Goal: Information Seeking & Learning: Find specific fact

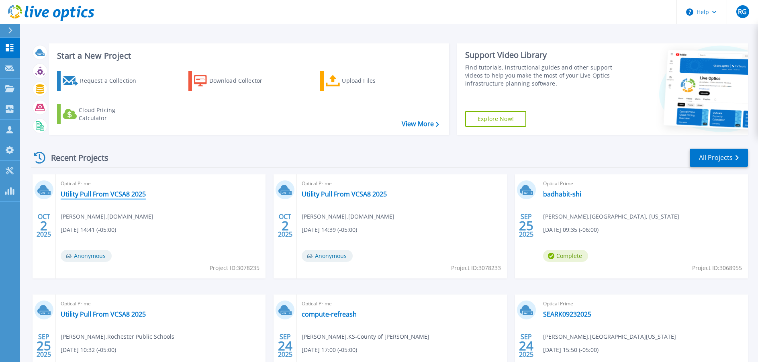
click at [126, 194] on link "Utility Pull From VCSA8 2025" at bounding box center [103, 194] width 85 height 8
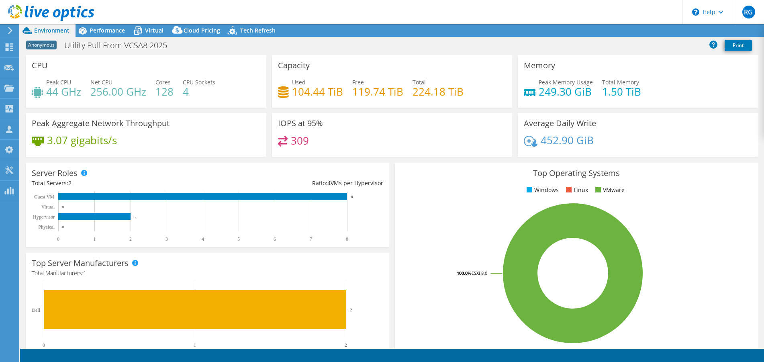
select select "USD"
radio input "true"
radio input "false"
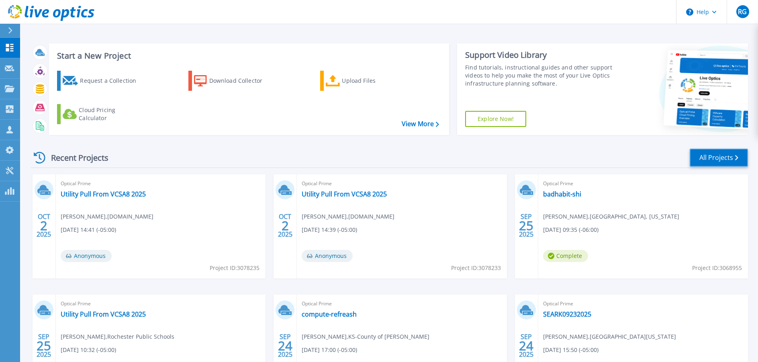
click at [720, 156] on link "All Projects" at bounding box center [718, 158] width 58 height 18
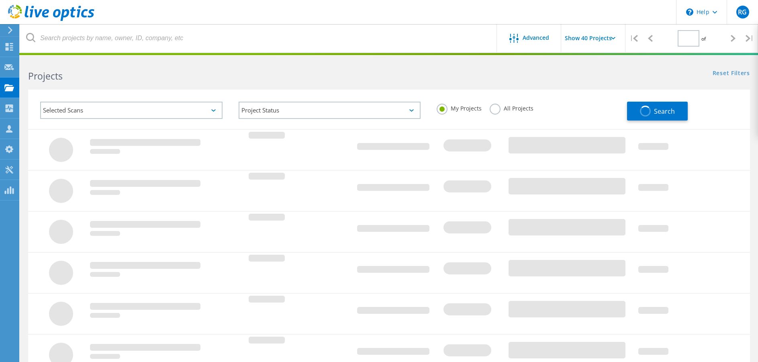
type input "1"
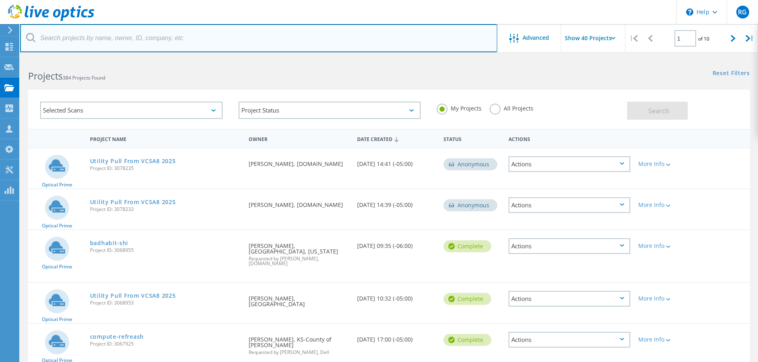
click at [60, 33] on input "text" at bounding box center [258, 38] width 477 height 28
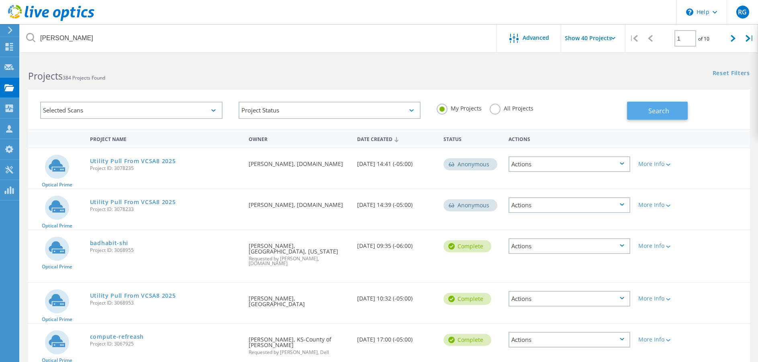
click at [648, 110] on span "Search" at bounding box center [658, 110] width 21 height 9
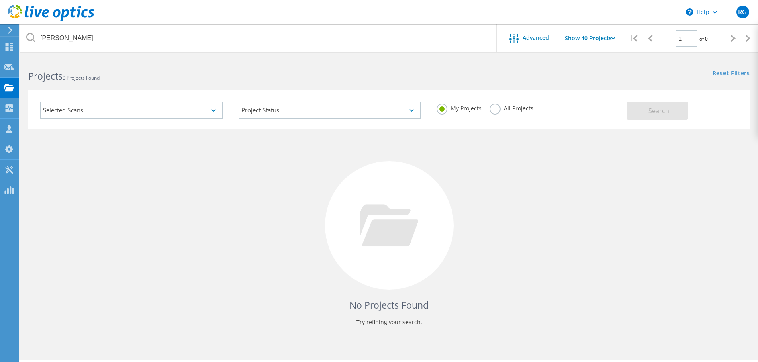
click at [497, 111] on label "All Projects" at bounding box center [511, 108] width 44 height 8
click at [0, 0] on input "All Projects" at bounding box center [0, 0] width 0 height 0
click at [654, 110] on span "Search" at bounding box center [658, 110] width 21 height 9
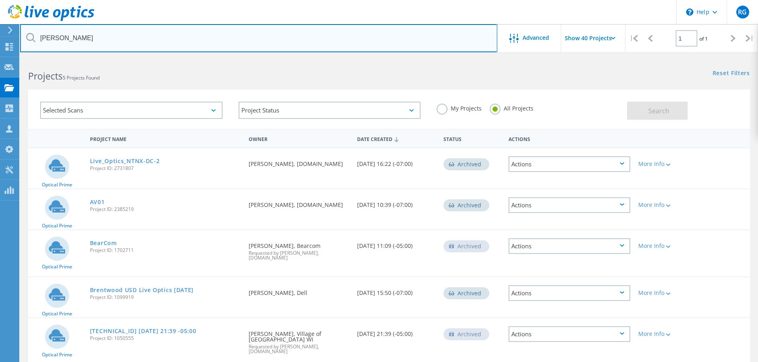
click at [78, 39] on input "brent" at bounding box center [258, 38] width 477 height 28
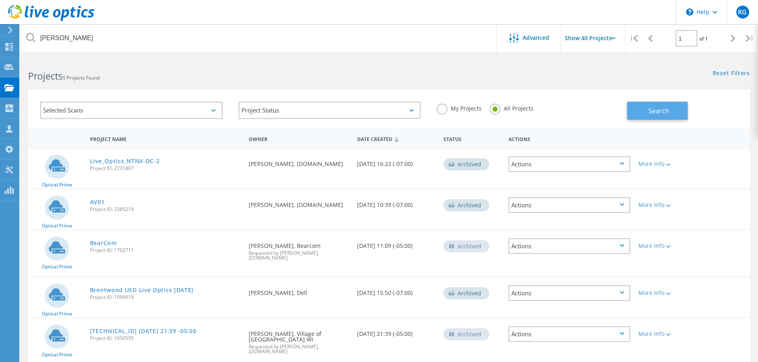
click at [651, 109] on span "Search" at bounding box center [658, 110] width 21 height 9
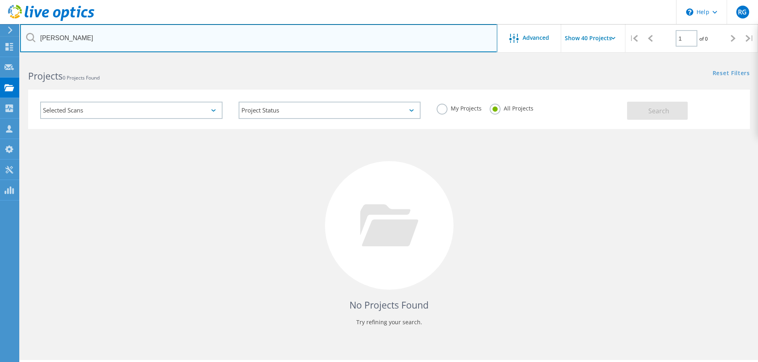
drag, startPoint x: 92, startPoint y: 40, endPoint x: 37, endPoint y: 36, distance: 55.2
click at [37, 36] on input "brent Birkland" at bounding box center [258, 38] width 477 height 28
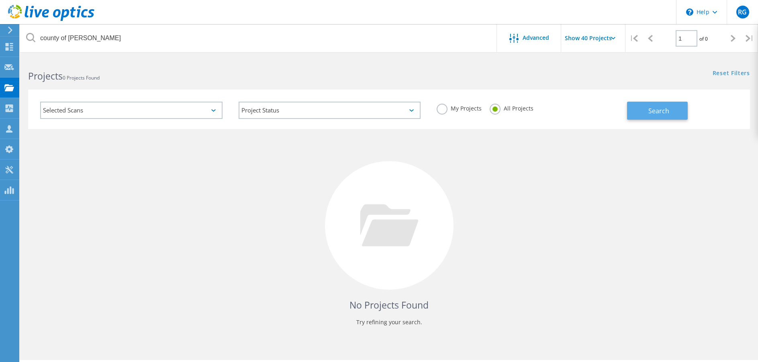
click at [668, 112] on span "Search" at bounding box center [658, 110] width 21 height 9
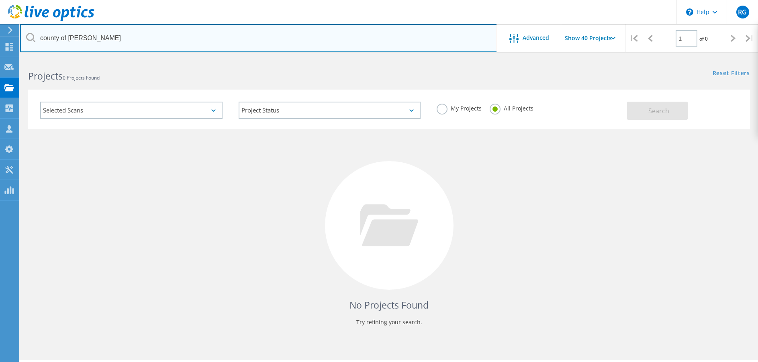
click at [137, 41] on input "county of douglass" at bounding box center [258, 38] width 477 height 28
type input "county of douglas"
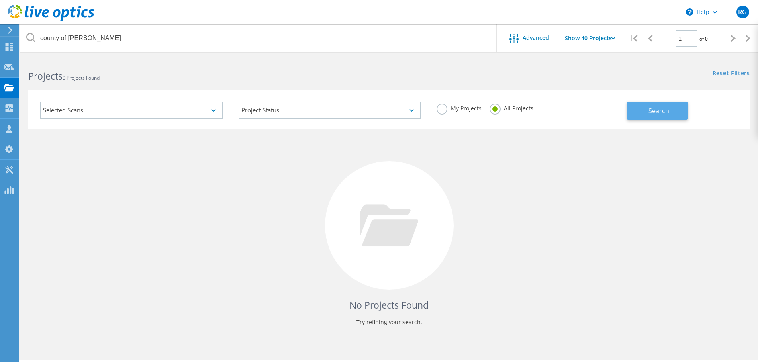
click at [665, 109] on span "Search" at bounding box center [658, 110] width 21 height 9
